Goal: Task Accomplishment & Management: Complete application form

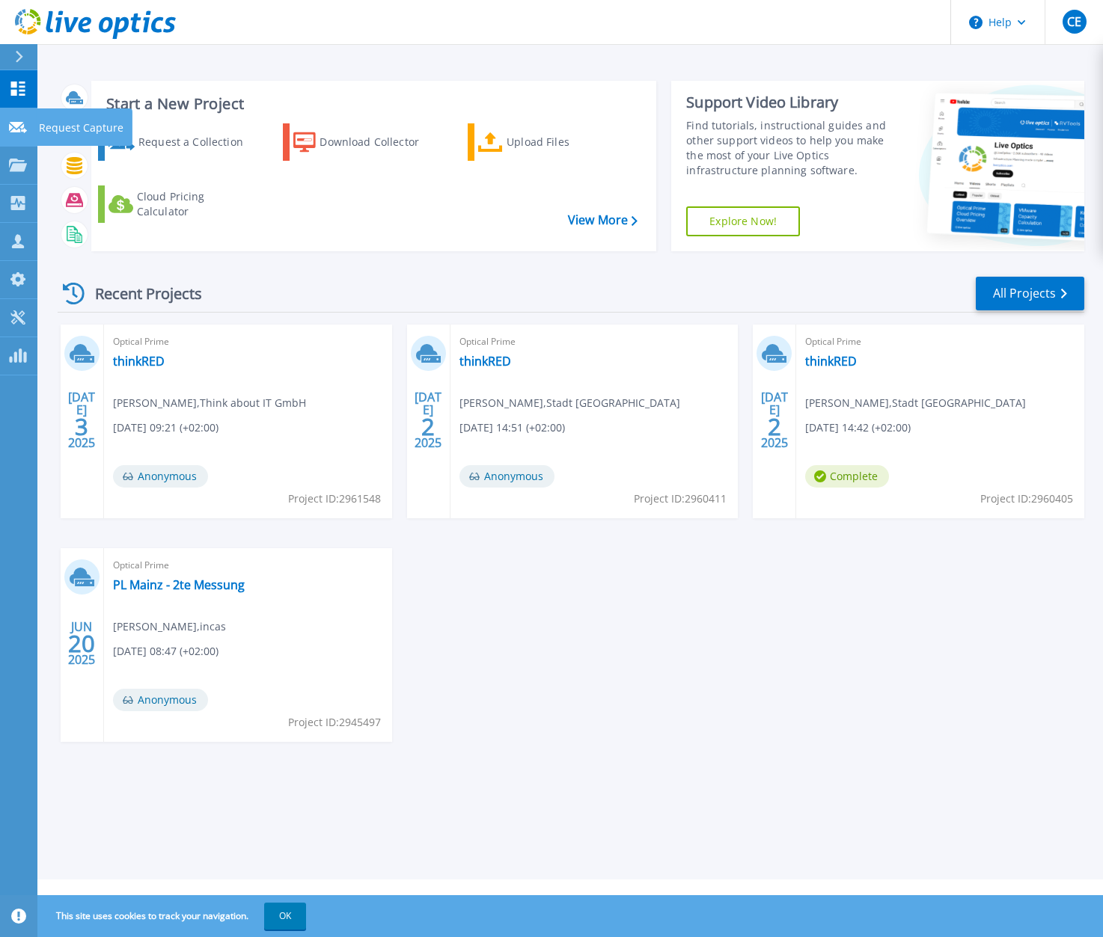
click at [58, 121] on p "Request Capture" at bounding box center [81, 127] width 85 height 39
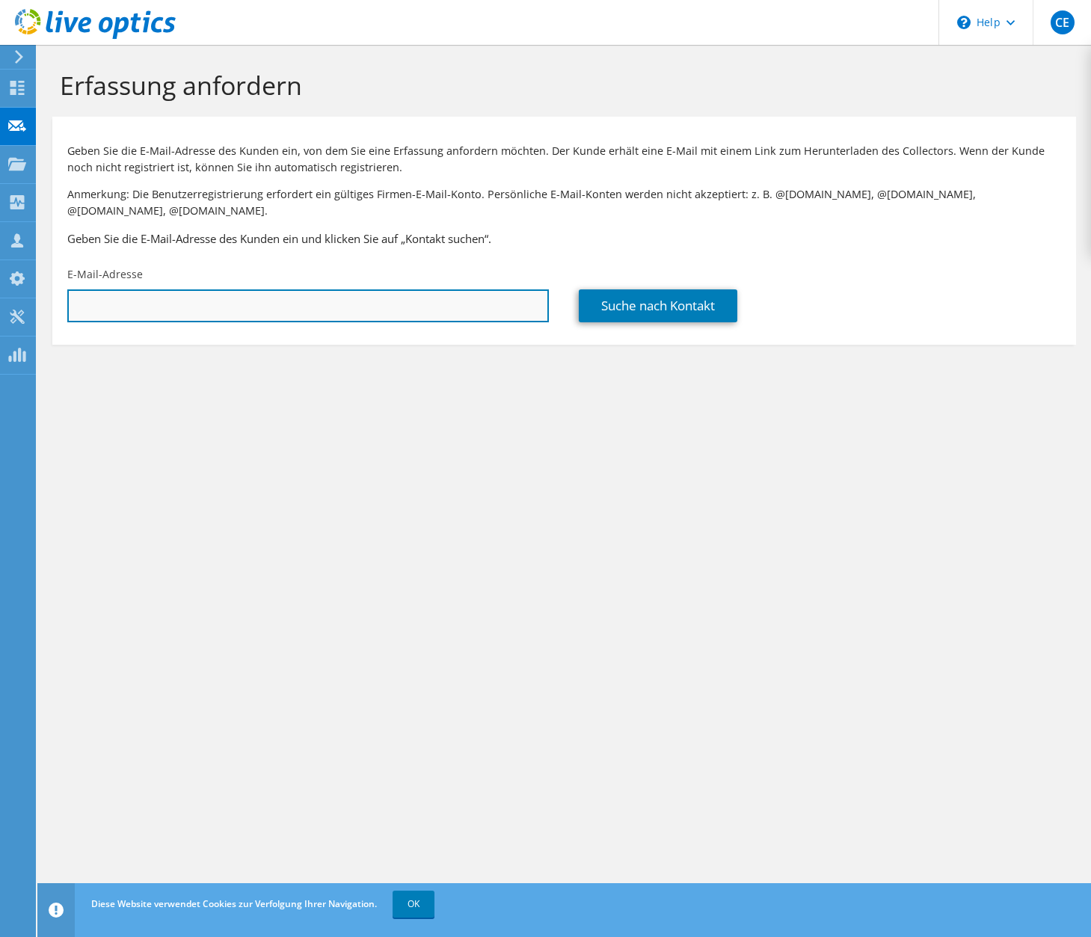
click at [114, 289] on input "text" at bounding box center [308, 305] width 482 height 33
paste input "Bhdpfj~K+>LKdC~J9~qK"
type input "Bhdpfj~K+>LKdC~J9~qK"
drag, startPoint x: 210, startPoint y: 295, endPoint x: -17, endPoint y: 266, distance: 229.3
click at [0, 266] on html "CE Vertriebspartner [PERSON_NAME] [PERSON_NAME][EMAIL_ADDRESS][DOMAIN_NAME] Thi…" at bounding box center [545, 468] width 1091 height 937
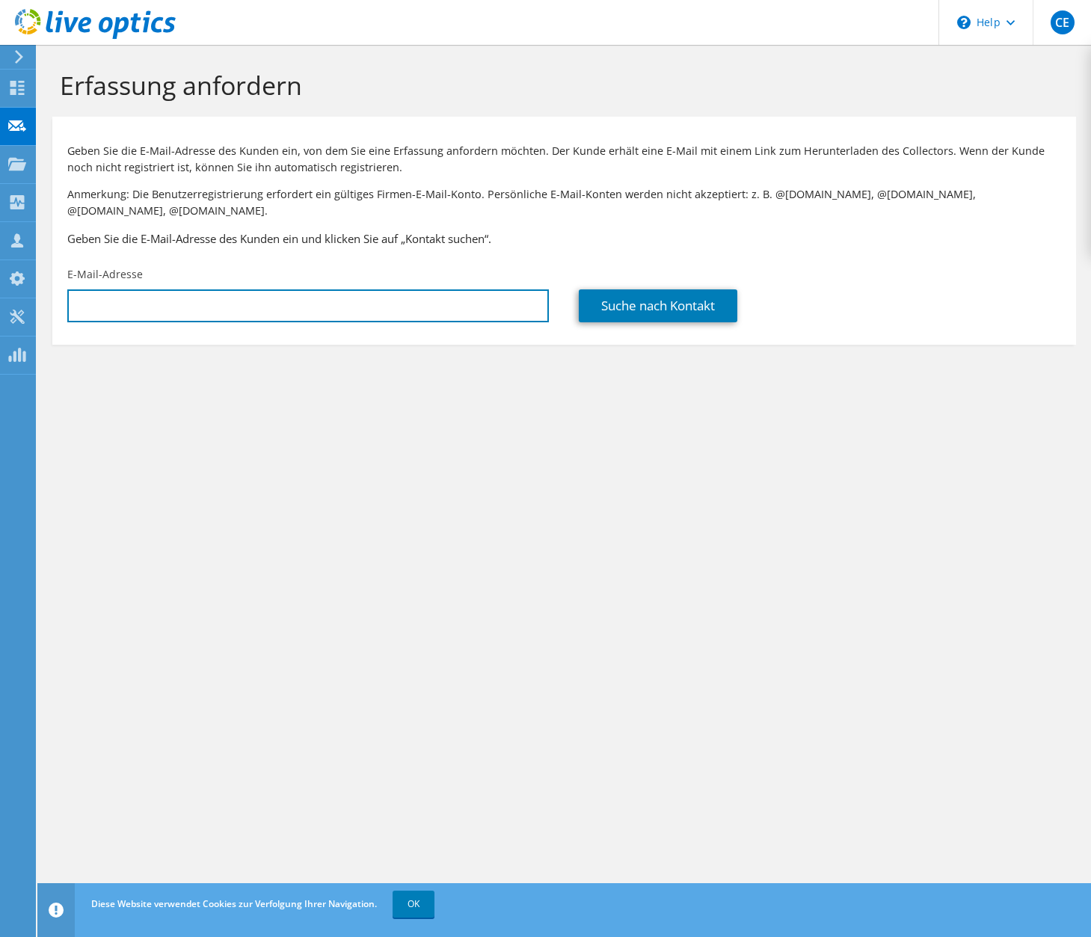
paste input "[EMAIL_ADDRESS][PERSON_NAME][DOMAIN_NAME]"
type input "hartmut.weigel@landratsamt.dillingen.de"
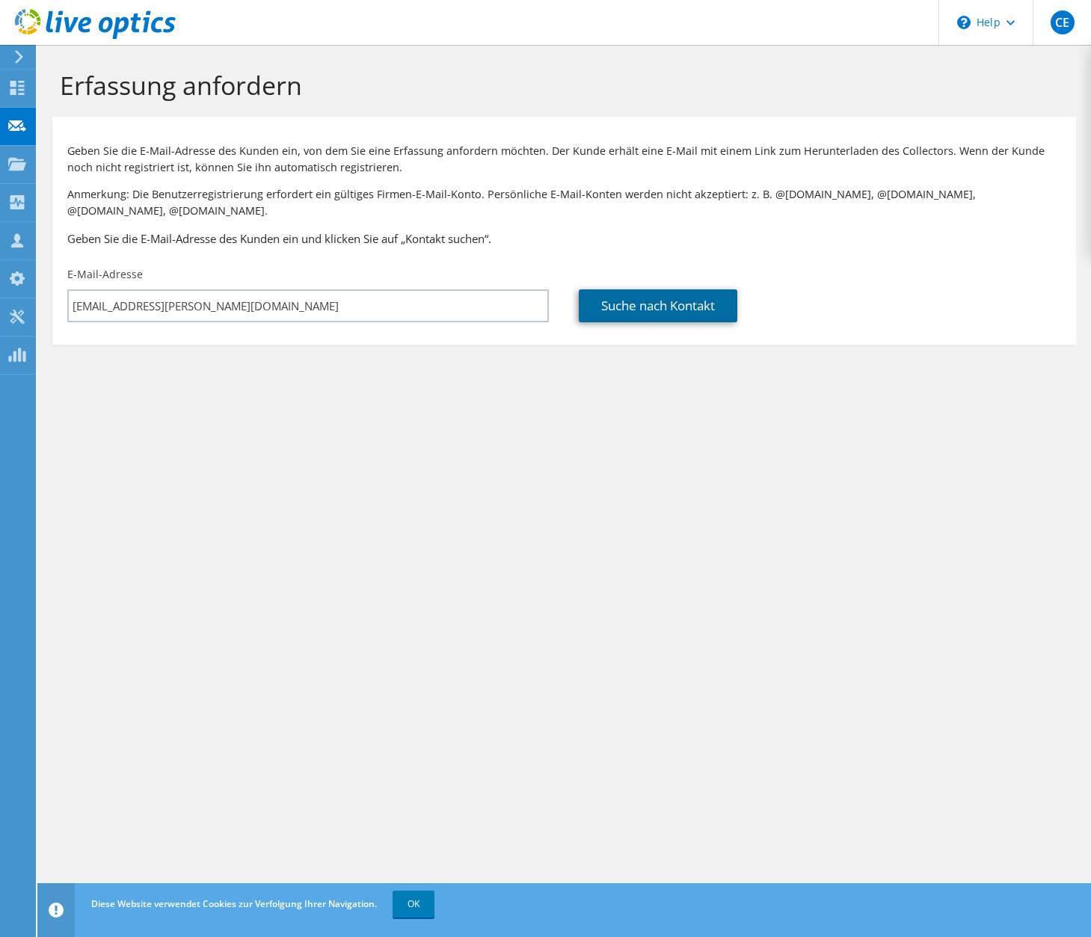
click at [667, 289] on link "Suche nach Kontakt" at bounding box center [658, 305] width 159 height 33
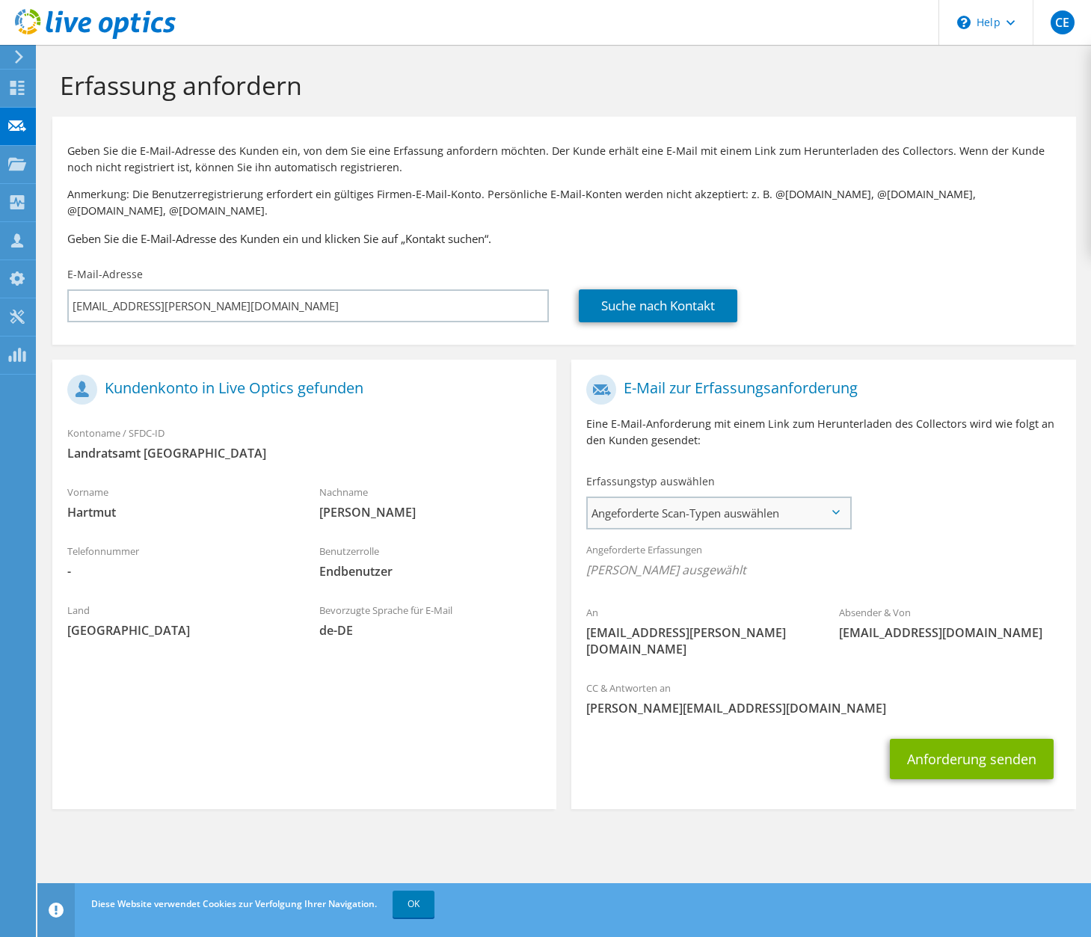
click at [705, 498] on span "Angeforderte Scan-Typen auswählen" at bounding box center [719, 513] width 262 height 30
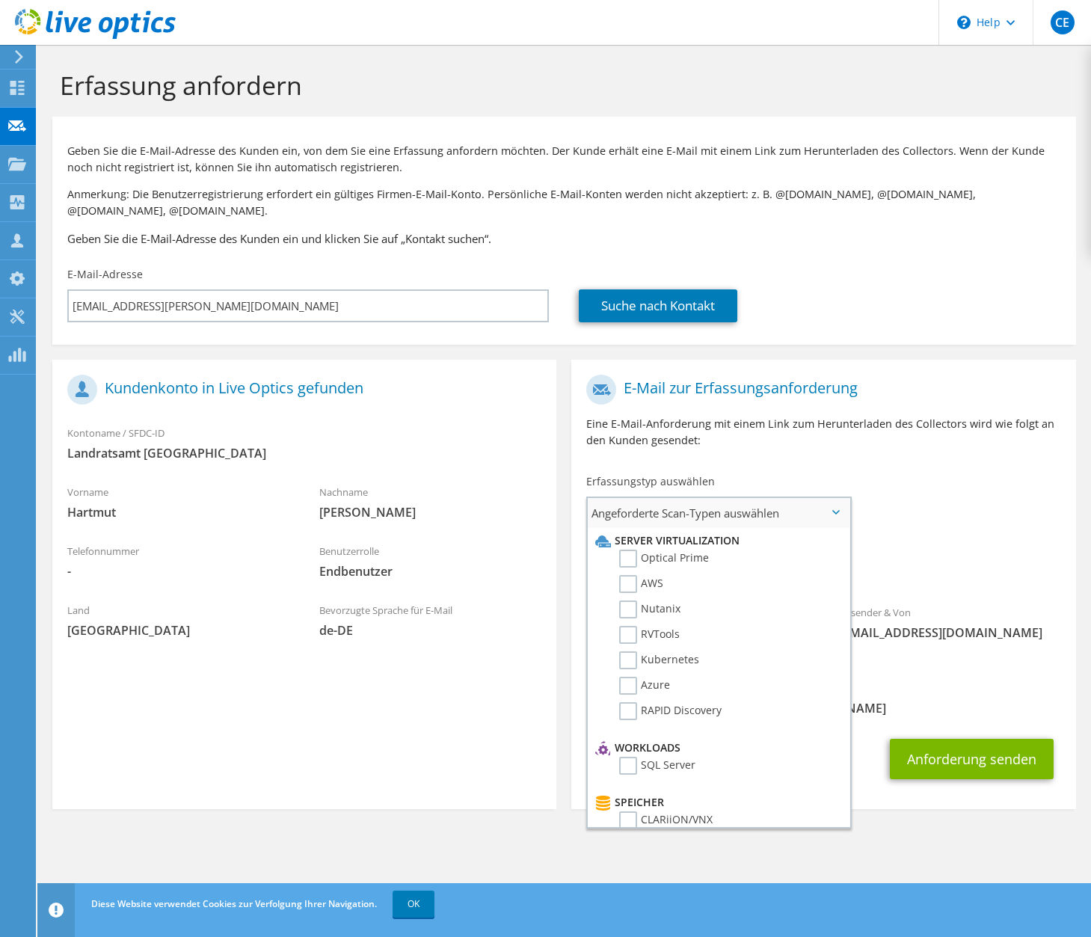
click at [705, 498] on span "Angeforderte Scan-Typen auswählen" at bounding box center [719, 513] width 262 height 30
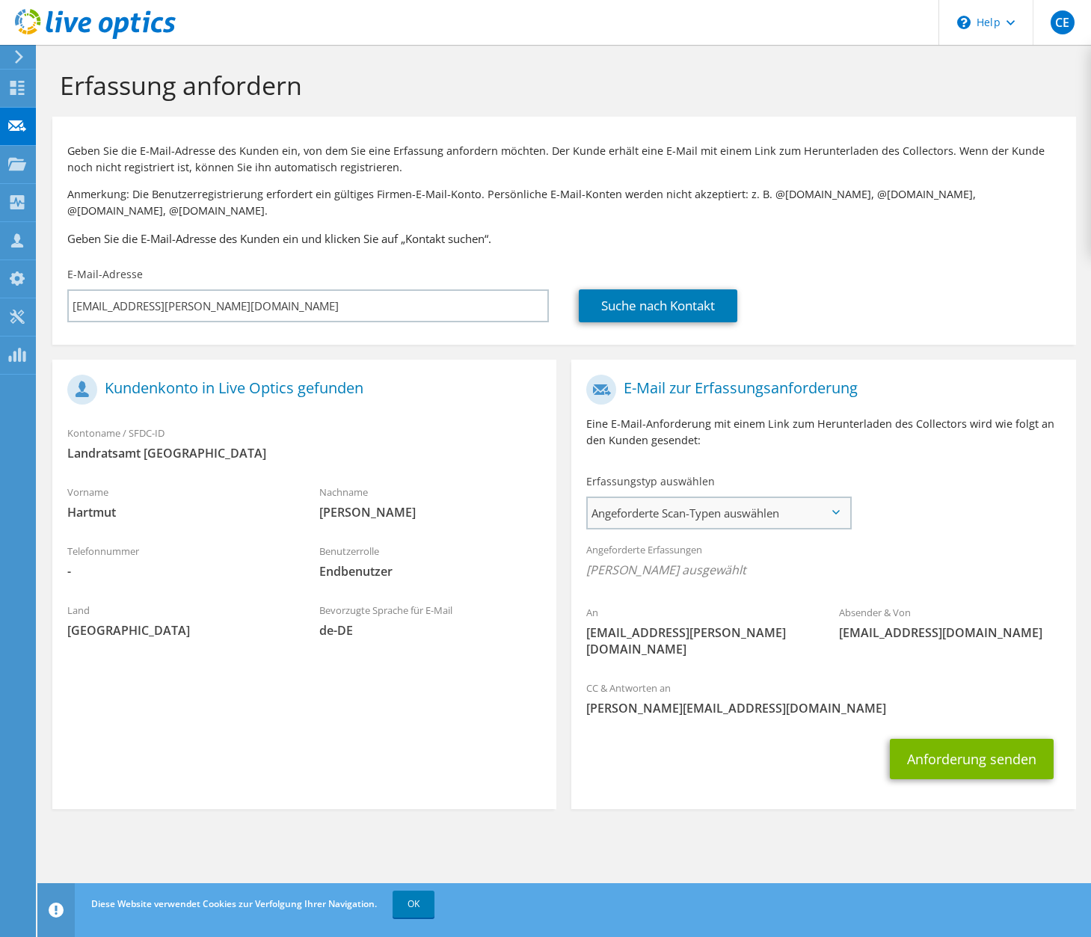
click at [708, 498] on span "Angeforderte Scan-Typen auswählen" at bounding box center [719, 513] width 262 height 30
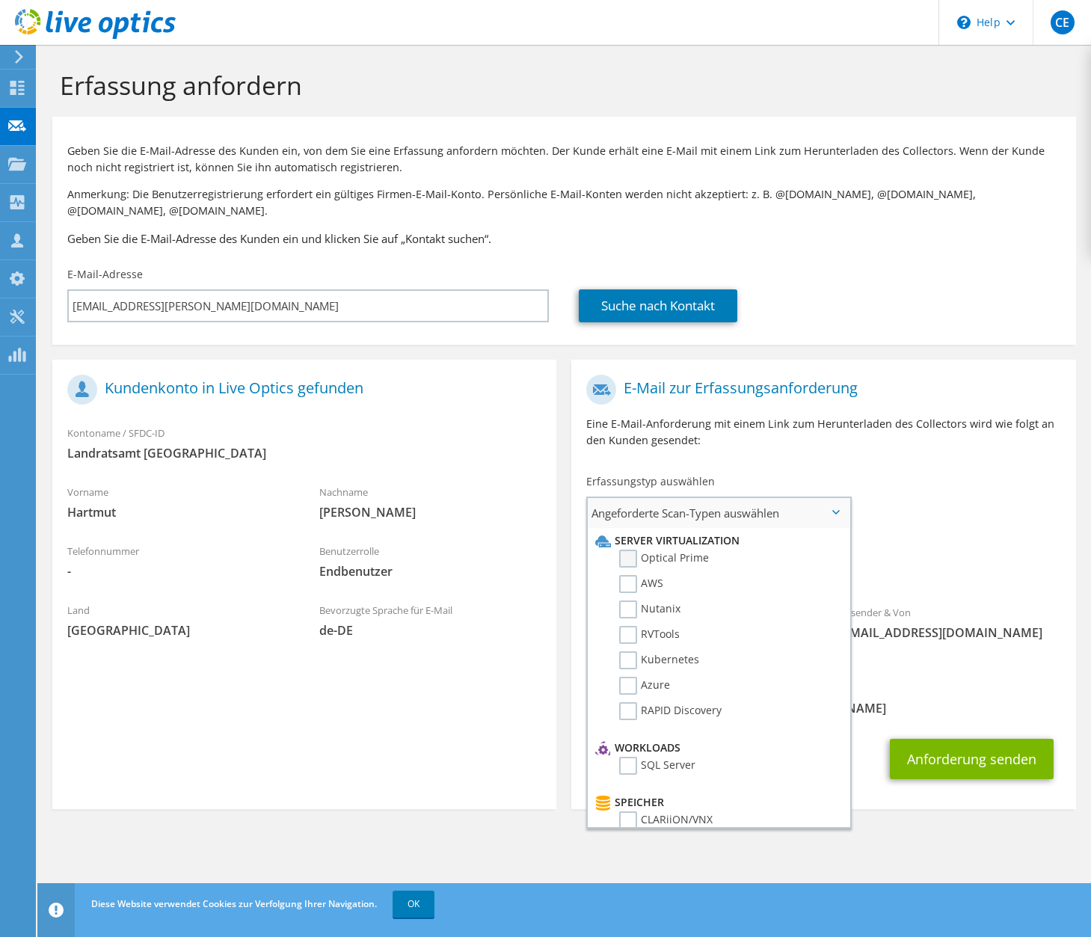
click at [624, 550] on label "Optical Prime" at bounding box center [664, 559] width 90 height 18
click at [0, 0] on input "Optical Prime" at bounding box center [0, 0] width 0 height 0
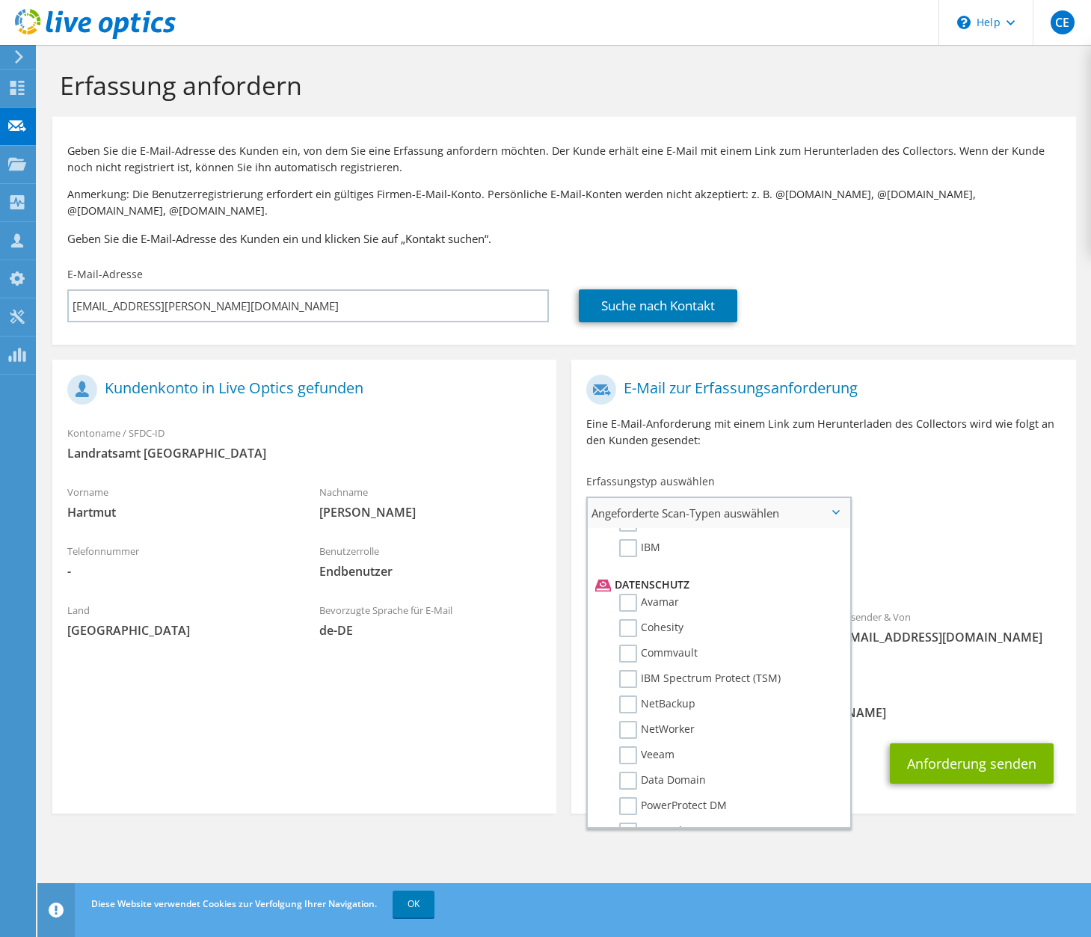
scroll to position [614, 0]
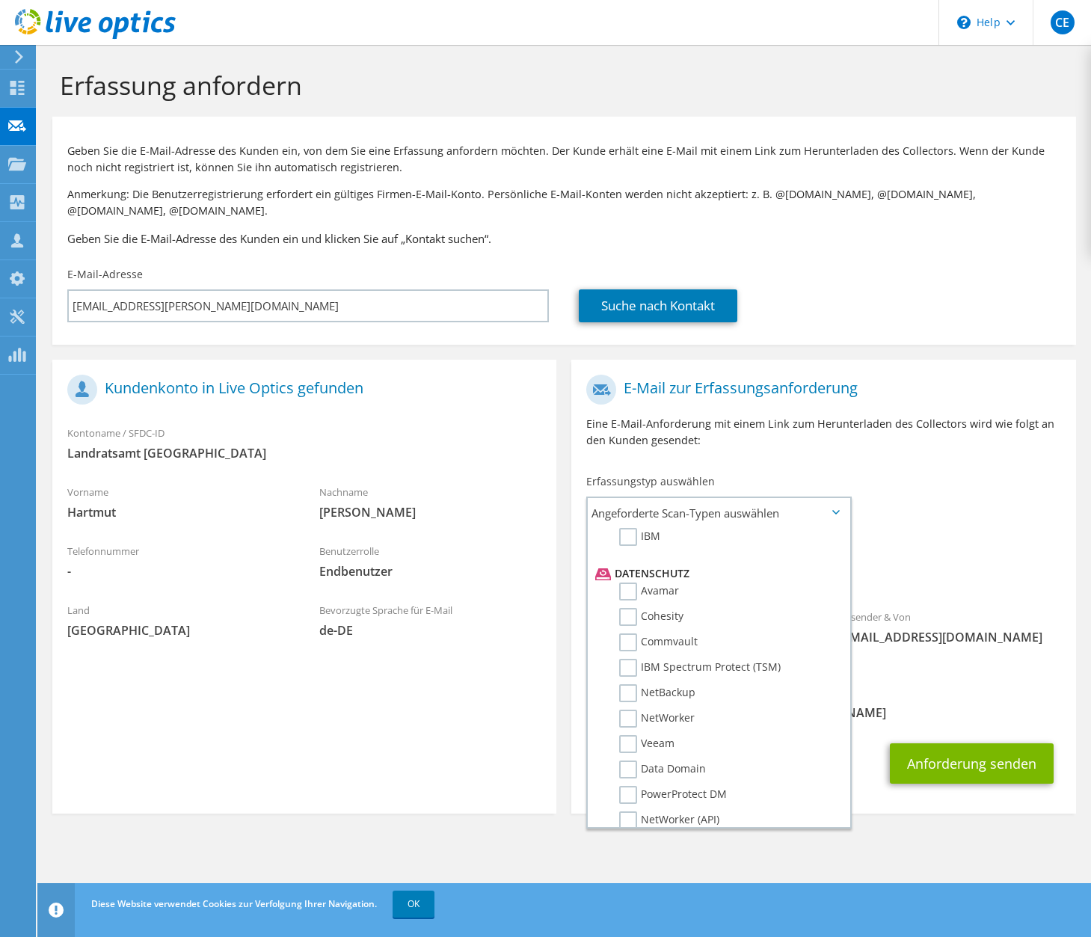
click at [910, 705] on span "[PERSON_NAME][EMAIL_ADDRESS][DOMAIN_NAME]" at bounding box center [823, 713] width 474 height 16
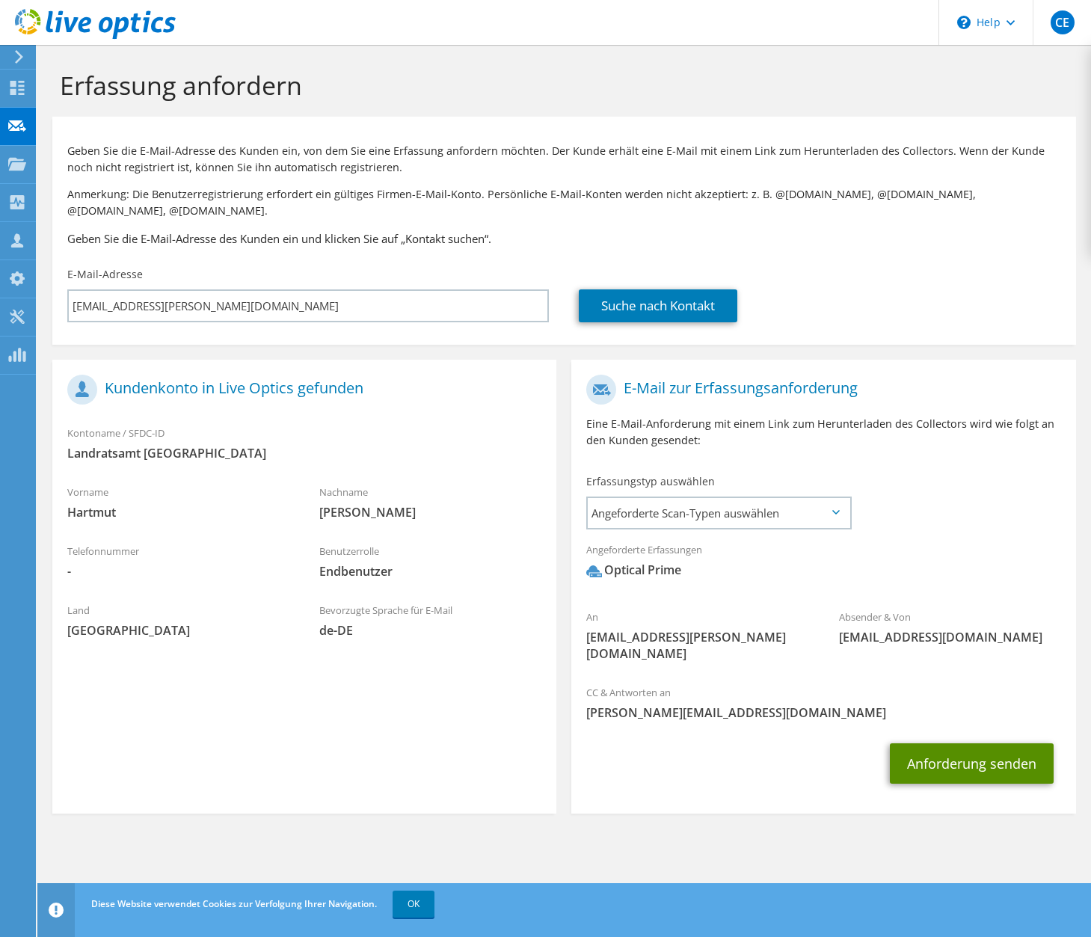
click at [933, 744] on button "Anforderung senden" at bounding box center [972, 764] width 164 height 40
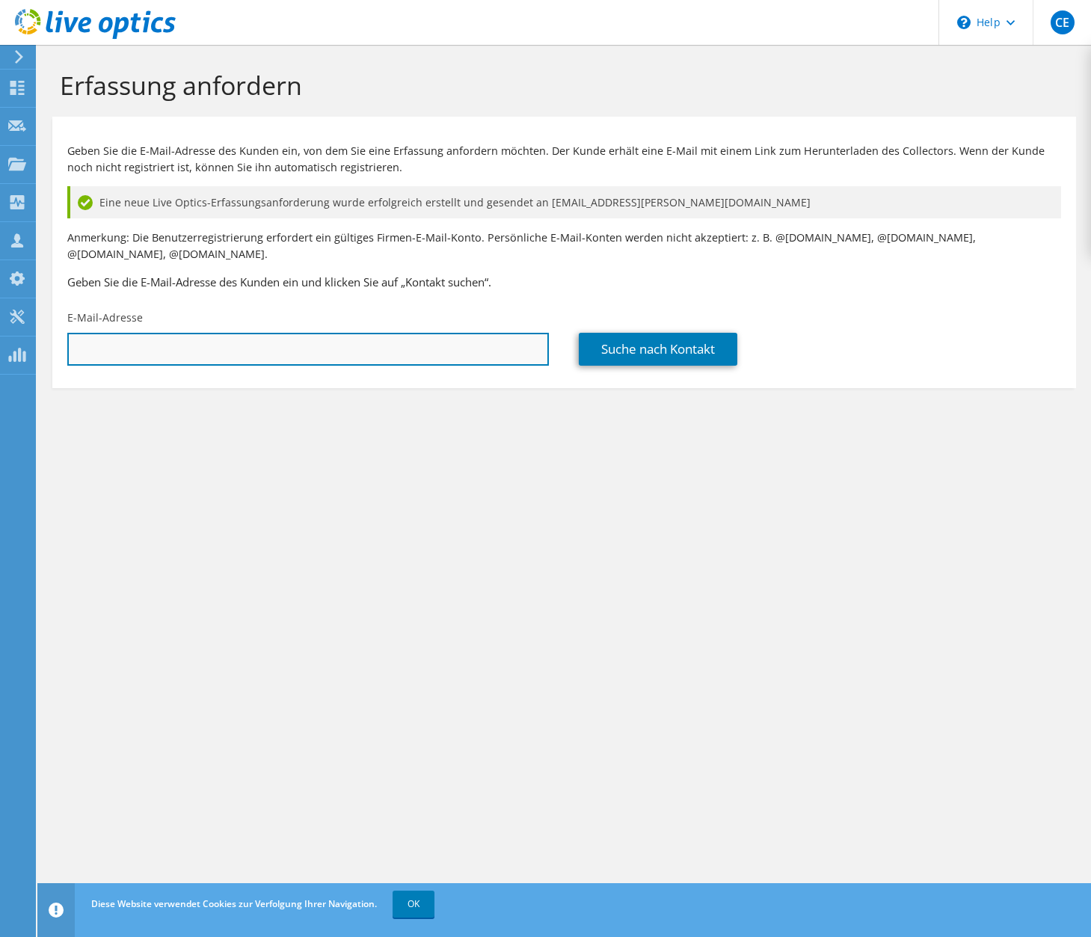
click at [119, 334] on input "text" at bounding box center [308, 349] width 482 height 33
